Goal: Task Accomplishment & Management: Complete application form

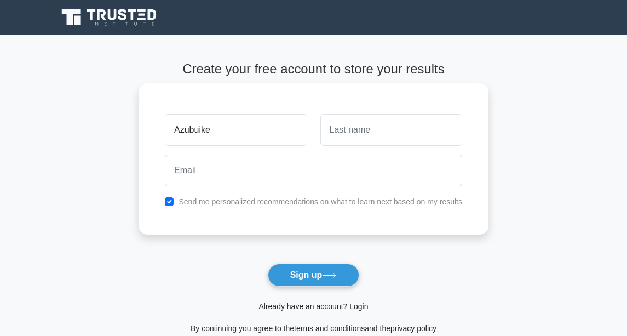
type input "Azubuike"
click at [355, 133] on input "text" at bounding box center [391, 130] width 142 height 32
type input "Ukaoma"
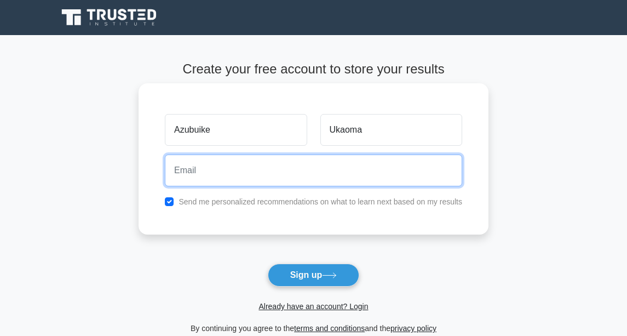
click at [194, 176] on input "email" at bounding box center [313, 170] width 297 height 32
type input "gabriel.ukaoma@gmail.com"
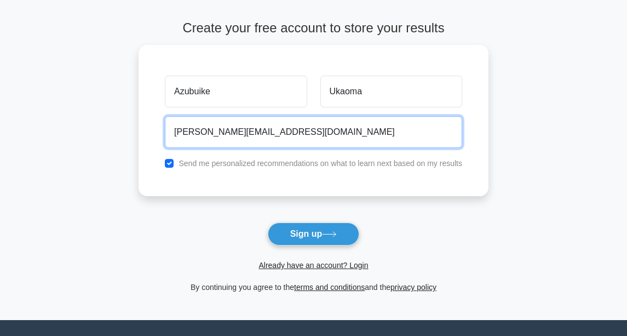
scroll to position [53, 0]
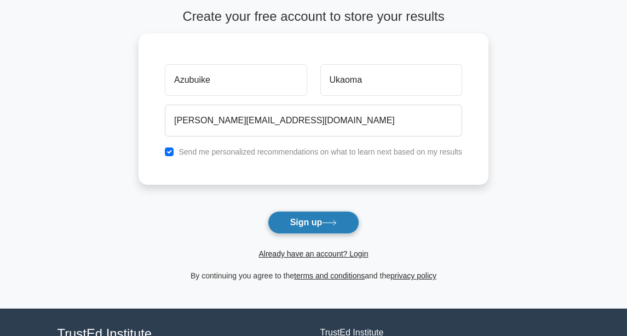
click at [304, 222] on button "Sign up" at bounding box center [314, 222] width 92 height 23
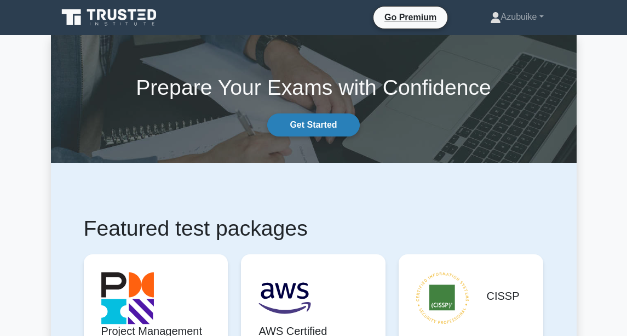
click at [310, 123] on link "Get Started" at bounding box center [313, 124] width 92 height 23
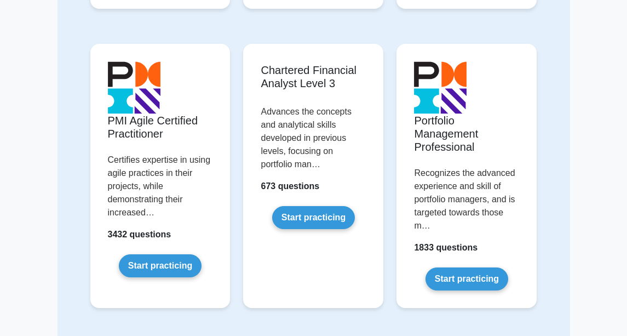
scroll to position [1259, 0]
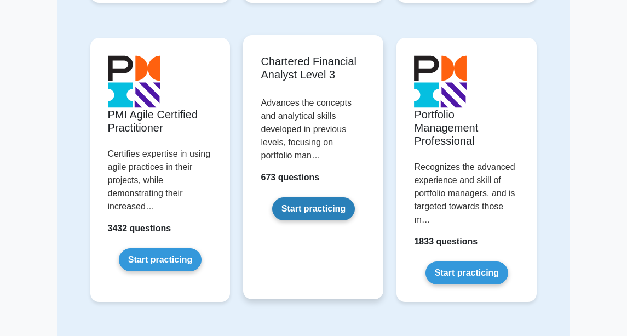
click at [303, 211] on link "Start practicing" at bounding box center [313, 208] width 83 height 23
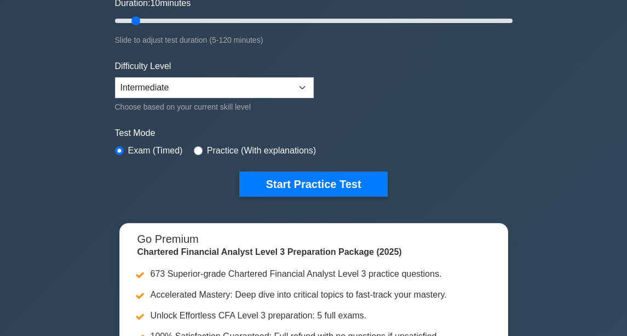
scroll to position [212, 0]
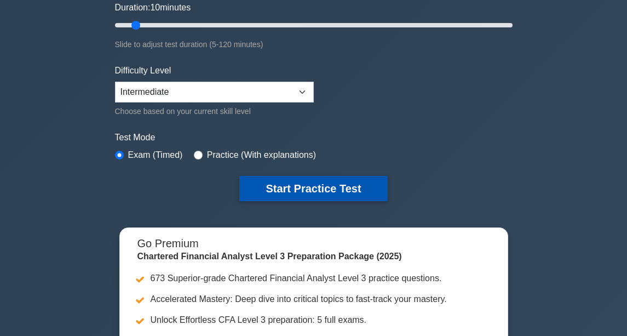
click at [325, 188] on button "Start Practice Test" at bounding box center [313, 188] width 148 height 25
